Goal: Subscribe to service/newsletter

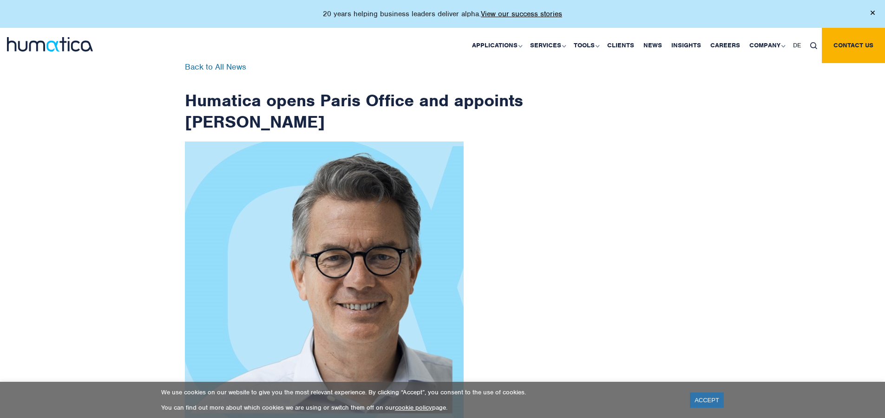
scroll to position [1481, 0]
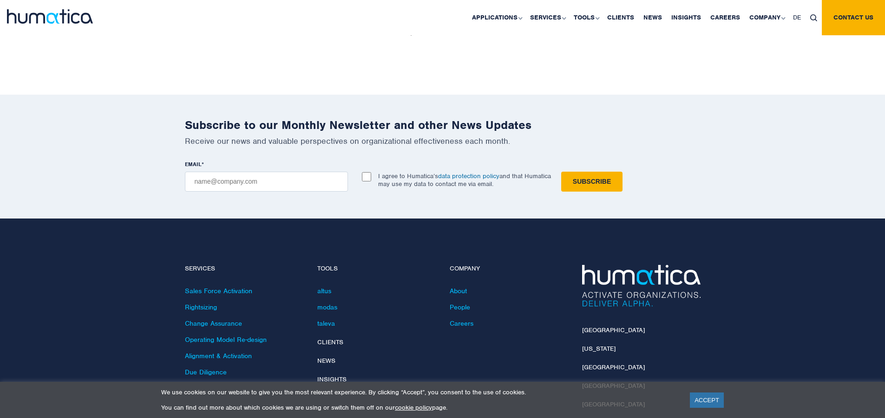
checkbox input "true"
type input "[EMAIL_ADDRESS][DOMAIN_NAME]"
click at [561, 172] on input "Subscribe" at bounding box center [591, 182] width 61 height 20
